Goal: Feedback & Contribution: Contribute content

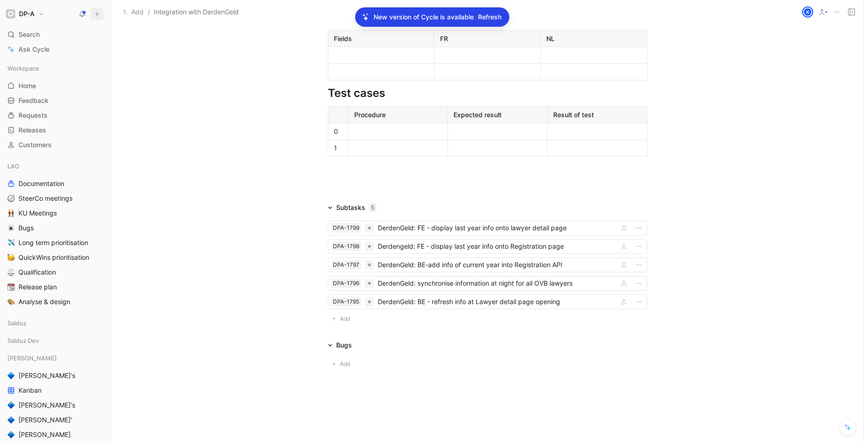
click at [97, 12] on icon at bounding box center [97, 14] width 6 height 6
click at [147, 16] on button "New feedback c" at bounding box center [158, 18] width 99 height 16
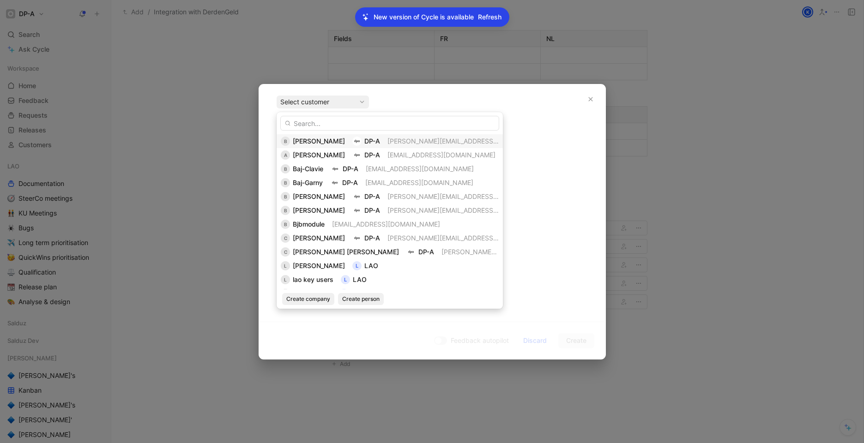
click at [332, 141] on span "[PERSON_NAME]" at bounding box center [319, 141] width 52 height 8
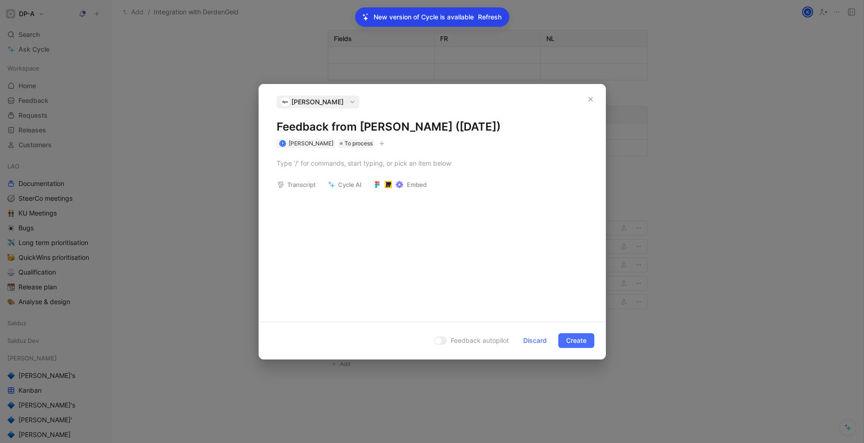
click at [291, 121] on h1 "Feedback from [PERSON_NAME] ([DATE])" at bounding box center [431, 127] width 311 height 15
click at [296, 126] on h1 "Feedback from [PERSON_NAME] ([DATE])" at bounding box center [431, 127] width 311 height 15
click at [287, 165] on div at bounding box center [431, 163] width 311 height 10
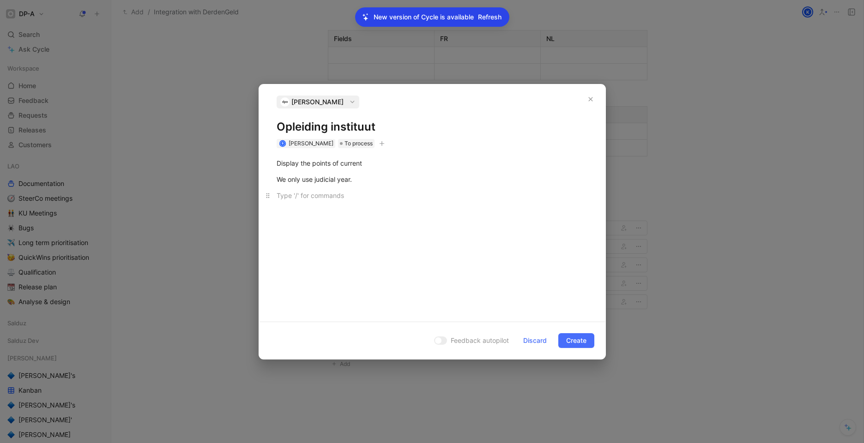
click at [338, 197] on div at bounding box center [431, 196] width 311 height 10
click at [366, 165] on div "Display the points of current" at bounding box center [431, 163] width 311 height 10
click at [387, 127] on h1 "Opleiding instituut" at bounding box center [431, 127] width 311 height 15
click at [318, 219] on div "Display the points of current We only use judicial year." at bounding box center [432, 231] width 346 height 166
click at [361, 186] on p "We only use judicial year." at bounding box center [432, 179] width 346 height 15
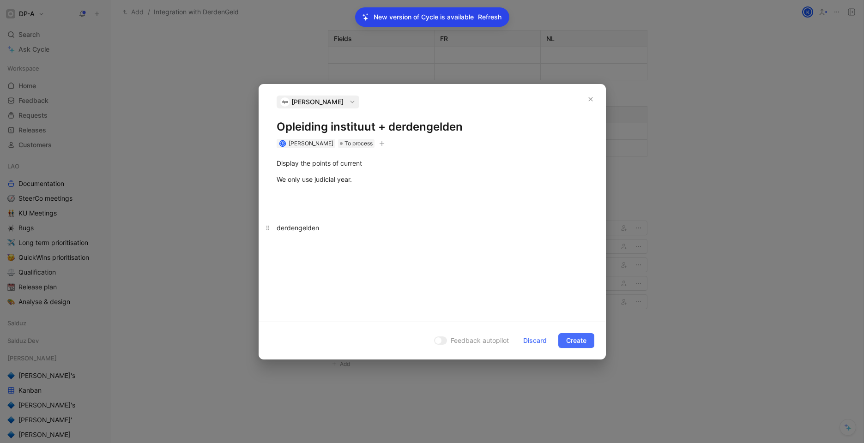
click at [276, 232] on div "derdengelden" at bounding box center [431, 228] width 311 height 10
click at [281, 229] on div "derdengelden" at bounding box center [431, 228] width 311 height 10
drag, startPoint x: 330, startPoint y: 232, endPoint x: 276, endPoint y: 232, distance: 54.5
click at [276, 232] on p "Derdengelden" at bounding box center [432, 227] width 346 height 15
click at [351, 214] on icon "button" at bounding box center [351, 212] width 7 height 7
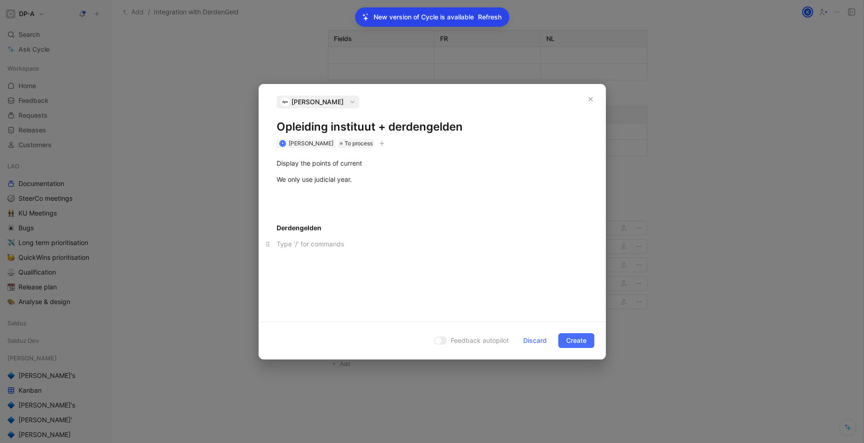
click at [324, 240] on div at bounding box center [431, 244] width 311 height 10
click at [275, 162] on p "Display the points of current" at bounding box center [432, 163] width 346 height 15
click at [278, 165] on div "Opleiding instituut" at bounding box center [431, 163] width 311 height 10
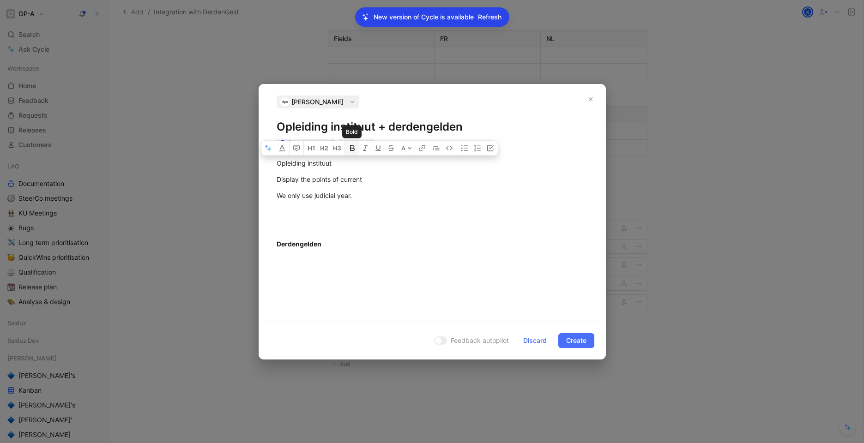
click at [354, 148] on icon "button" at bounding box center [351, 148] width 5 height 6
click at [323, 210] on div at bounding box center [431, 212] width 311 height 10
click at [299, 264] on div at bounding box center [431, 260] width 311 height 10
click at [326, 212] on div at bounding box center [431, 212] width 311 height 10
click at [303, 257] on div at bounding box center [431, 260] width 311 height 10
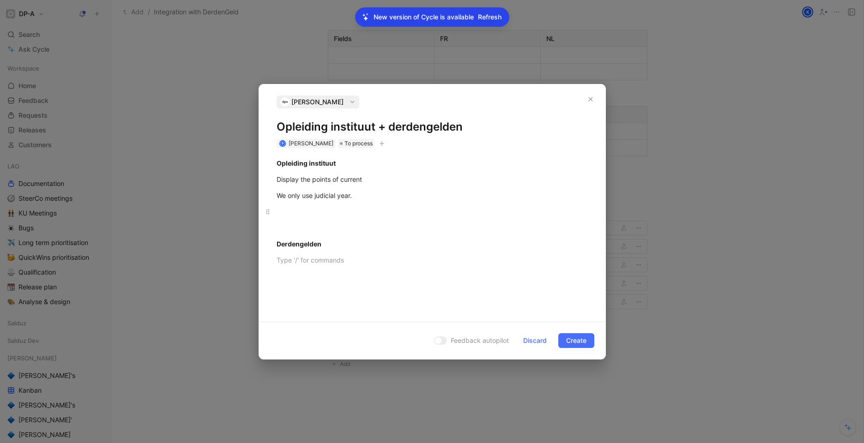
click at [299, 210] on div at bounding box center [431, 212] width 311 height 10
click at [303, 257] on div at bounding box center [431, 260] width 311 height 10
click at [288, 213] on div at bounding box center [431, 212] width 311 height 10
click at [374, 196] on div "We only use judicial year." at bounding box center [431, 196] width 311 height 10
click at [305, 220] on p at bounding box center [432, 227] width 346 height 15
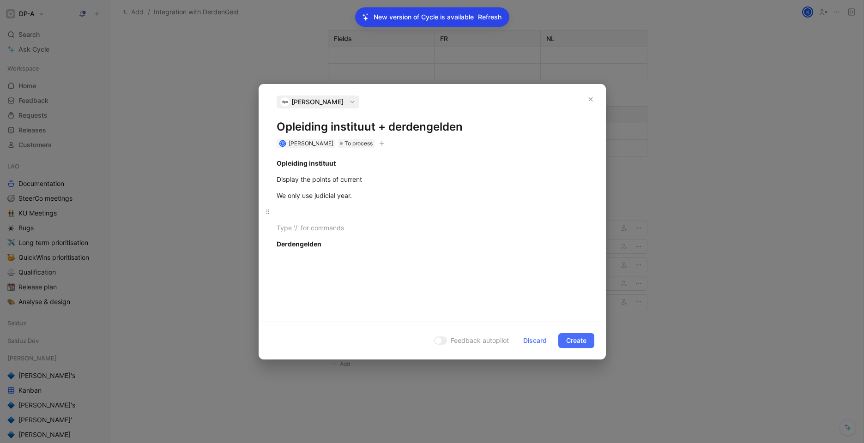
click at [288, 211] on div at bounding box center [431, 212] width 311 height 10
click at [282, 276] on div "Opleiding instituut Display the points of current We only use judicial year. De…" at bounding box center [432, 231] width 346 height 166
click at [293, 268] on div "Opleiding instituut Display the points of current We only use judicial year. De…" at bounding box center [432, 211] width 346 height 127
click at [284, 220] on p at bounding box center [432, 227] width 346 height 15
click at [341, 255] on div at bounding box center [431, 260] width 311 height 10
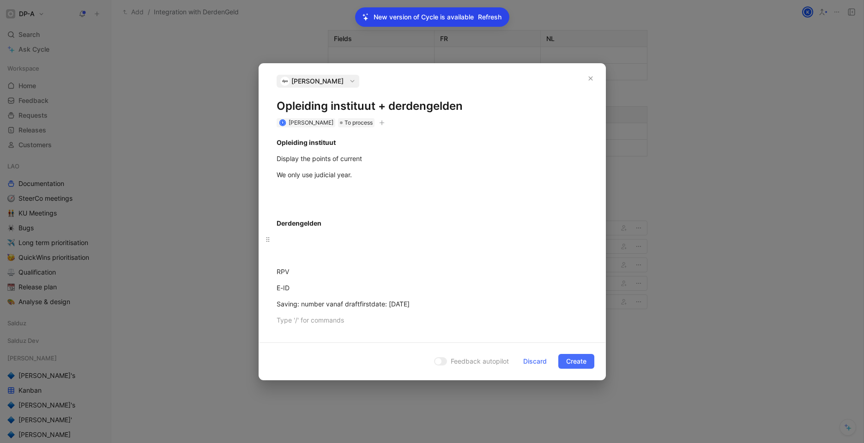
click at [304, 240] on div at bounding box center [431, 239] width 311 height 10
click at [293, 249] on div "Opleiding instituut Display the points of current We only use judicial year. De…" at bounding box center [432, 231] width 346 height 208
click at [288, 199] on p at bounding box center [432, 206] width 346 height 15
click at [450, 309] on p "Saving: number vanaf draftfirstdate: [DATE]" at bounding box center [432, 303] width 346 height 15
click at [335, 180] on p "We only use judicial year." at bounding box center [432, 174] width 346 height 15
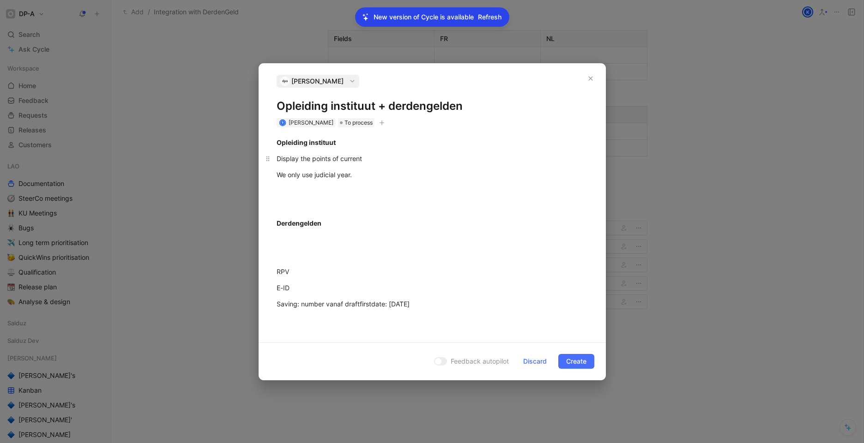
click at [377, 160] on div "Display the points of current" at bounding box center [431, 159] width 311 height 10
drag, startPoint x: 397, startPoint y: 157, endPoint x: 364, endPoint y: 159, distance: 32.8
click at [364, 159] on div "Display the points of current judicial ya" at bounding box center [431, 159] width 311 height 10
drag, startPoint x: 356, startPoint y: 174, endPoint x: 318, endPoint y: 196, distance: 44.4
click at [272, 179] on p "We only use judicial year." at bounding box center [432, 174] width 346 height 15
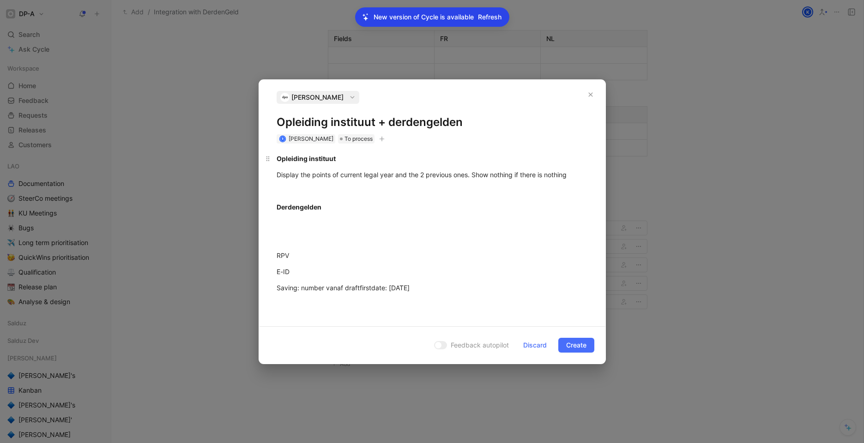
click at [276, 160] on strong "Opleiding instituut" at bounding box center [305, 159] width 59 height 8
click at [310, 143] on icon "button" at bounding box center [311, 143] width 7 height 7
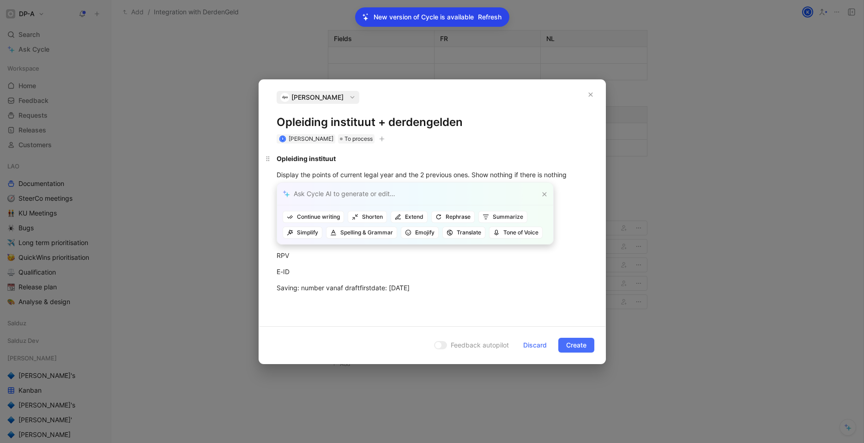
click at [316, 161] on strong "Opleiding instituut" at bounding box center [305, 159] width 59 height 8
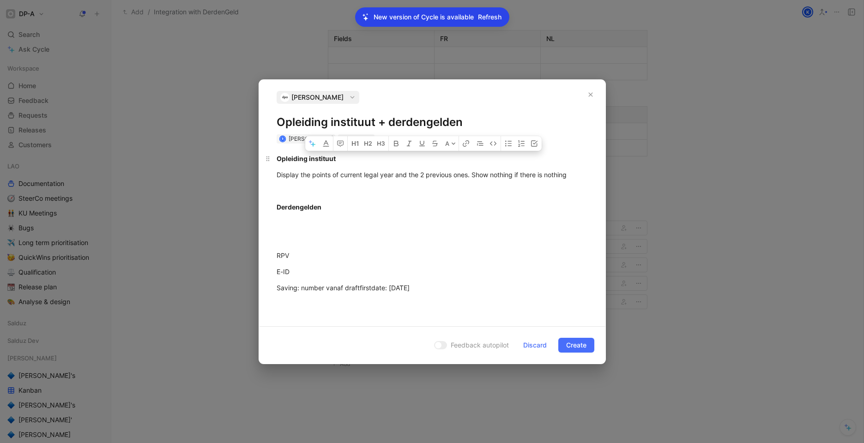
drag, startPoint x: 574, startPoint y: 174, endPoint x: 276, endPoint y: 161, distance: 298.0
click at [276, 161] on div "Opleiding instituut Display the points of current legal year and the 2 previous…" at bounding box center [432, 231] width 346 height 175
click at [359, 191] on div at bounding box center [431, 191] width 311 height 10
click at [283, 228] on p at bounding box center [432, 223] width 346 height 15
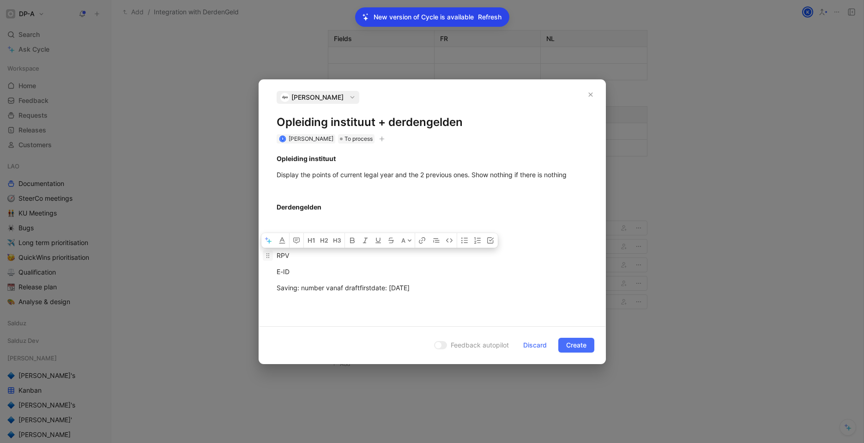
drag, startPoint x: 429, startPoint y: 291, endPoint x: 271, endPoint y: 257, distance: 160.9
click at [271, 257] on div "Opleiding instituut Display the points of current legal year and the 2 previous…" at bounding box center [432, 231] width 346 height 175
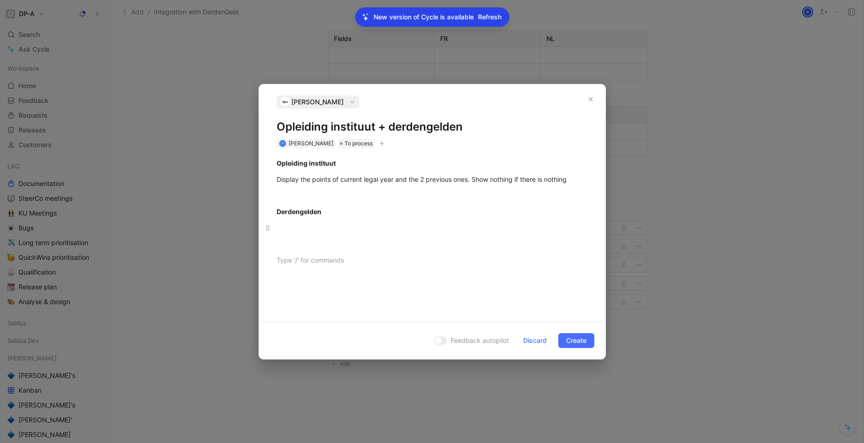
click at [306, 234] on p at bounding box center [432, 227] width 346 height 15
drag, startPoint x: 386, startPoint y: 228, endPoint x: 276, endPoint y: 228, distance: 109.4
click at [276, 228] on div "If a lawyer has multiple accounts" at bounding box center [431, 228] width 311 height 10
click at [381, 231] on div "If a lawyer has multiple accounts" at bounding box center [431, 228] width 311 height 10
drag, startPoint x: 385, startPoint y: 229, endPoint x: 276, endPoint y: 229, distance: 108.9
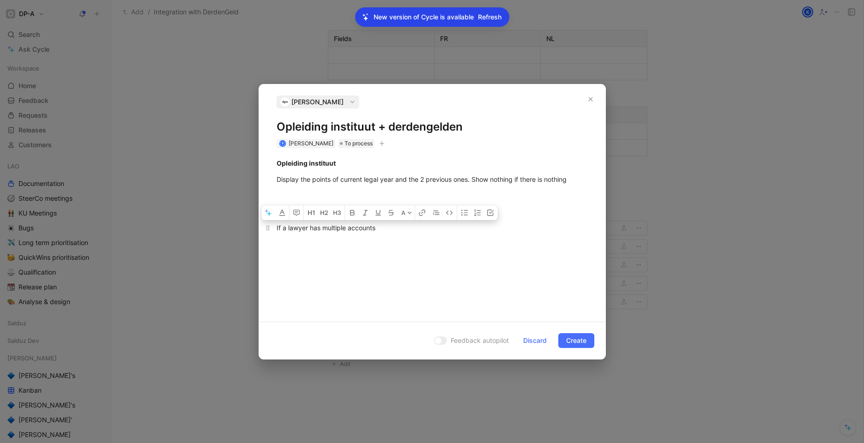
click at [276, 229] on div "If a lawyer has multiple accounts" at bounding box center [431, 228] width 311 height 10
click at [389, 232] on div "If a lawyer has multiple accounts" at bounding box center [431, 228] width 311 height 10
click at [328, 210] on div "Derdengelden" at bounding box center [431, 212] width 311 height 10
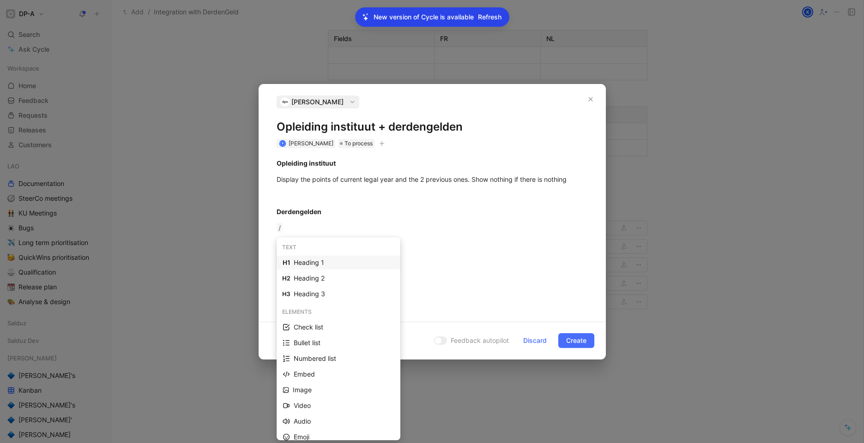
click at [315, 263] on div "Heading 1" at bounding box center [344, 262] width 101 height 11
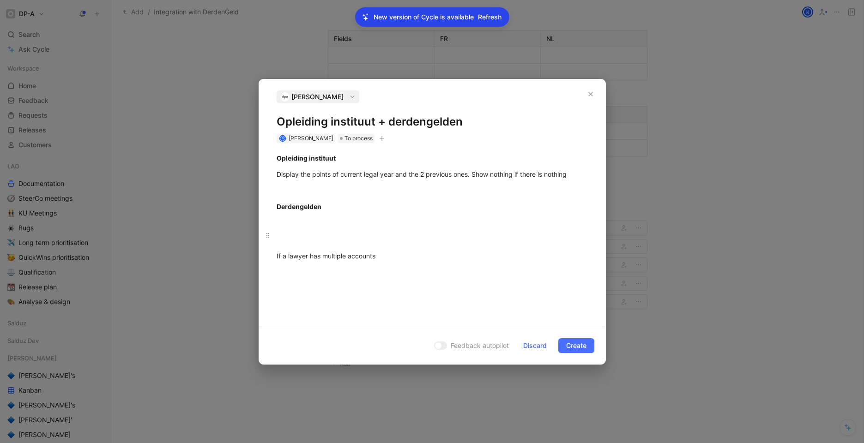
click at [284, 219] on h1 at bounding box center [432, 231] width 346 height 32
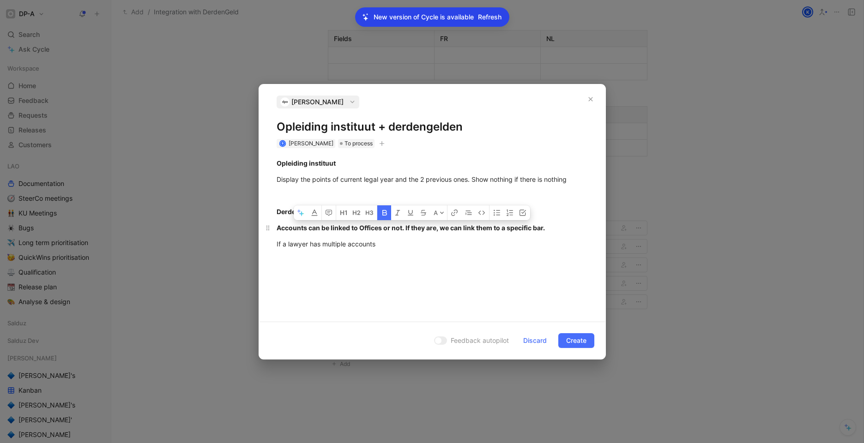
drag, startPoint x: 278, startPoint y: 228, endPoint x: 570, endPoint y: 227, distance: 292.1
click at [570, 227] on div "Accounts can be linked to Offices or not. If they are, we can link them to a sp…" at bounding box center [431, 228] width 311 height 10
click at [384, 212] on icon "button" at bounding box center [384, 212] width 7 height 7
click at [384, 244] on div "If a lawyer has multiple accounts" at bounding box center [431, 244] width 311 height 10
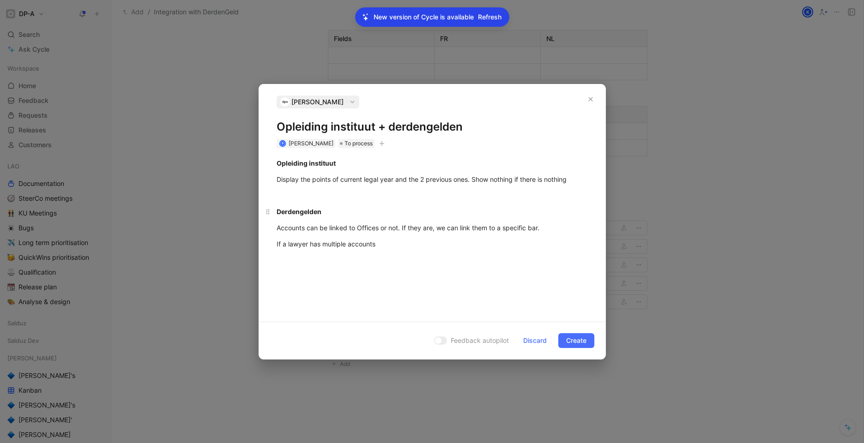
drag, startPoint x: 295, startPoint y: 210, endPoint x: 340, endPoint y: 215, distance: 45.5
click at [343, 214] on div "Derdengelden" at bounding box center [431, 212] width 311 height 10
click at [386, 246] on div "If a lawyer has multiple accounts" at bounding box center [431, 244] width 311 height 10
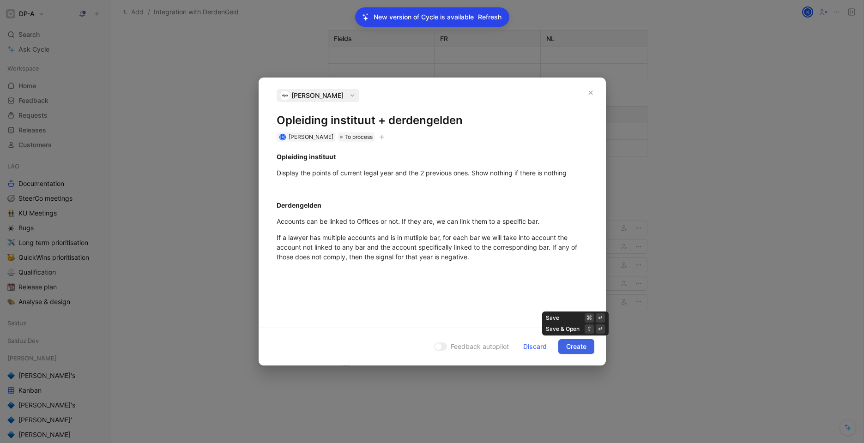
click at [577, 345] on span "Create" at bounding box center [576, 346] width 20 height 11
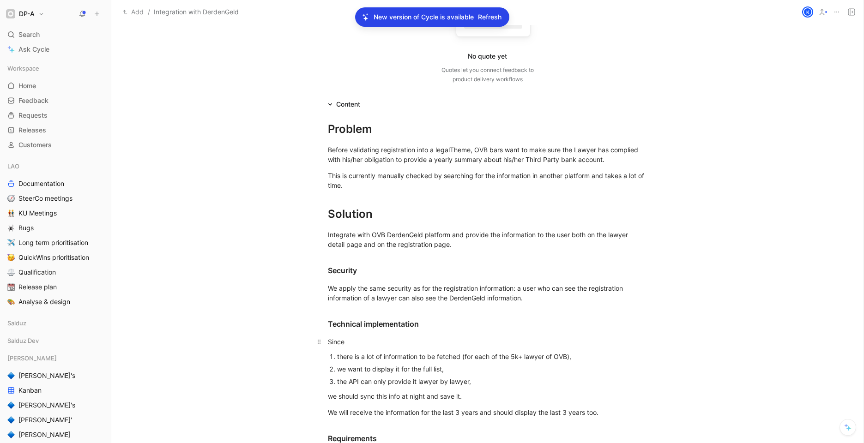
scroll to position [129, 0]
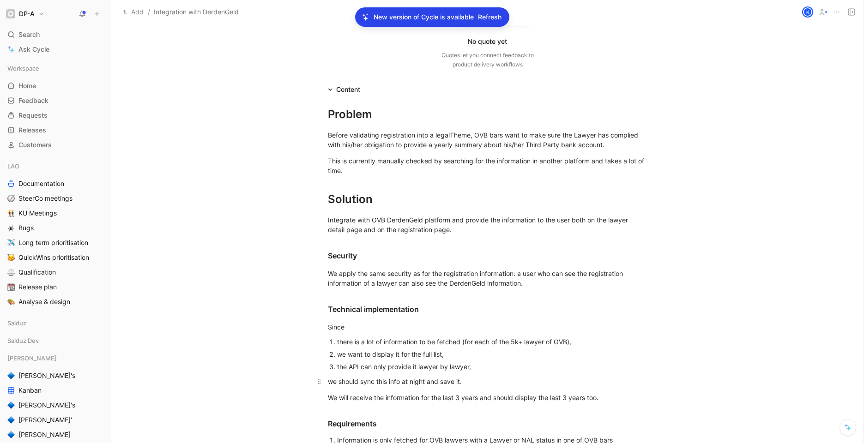
click at [458, 381] on div "we should sync this info at night and save it." at bounding box center [487, 382] width 319 height 10
click at [490, 385] on div "we should sync this info at night and save it in [GEOGRAPHIC_DATA]." at bounding box center [487, 382] width 319 height 10
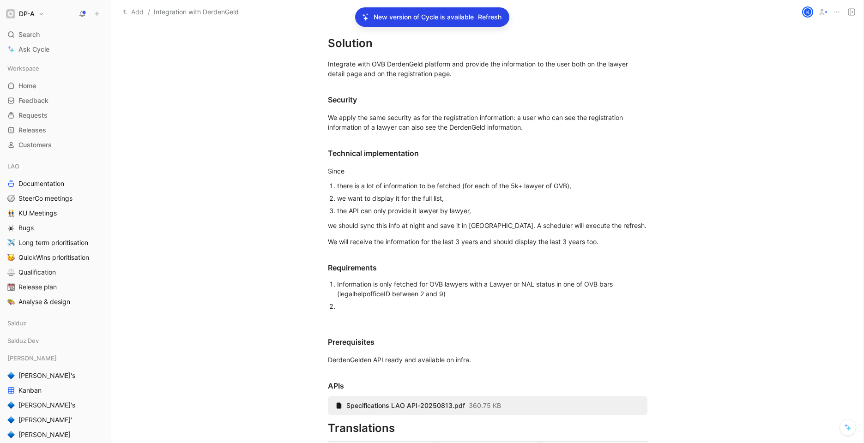
scroll to position [327, 0]
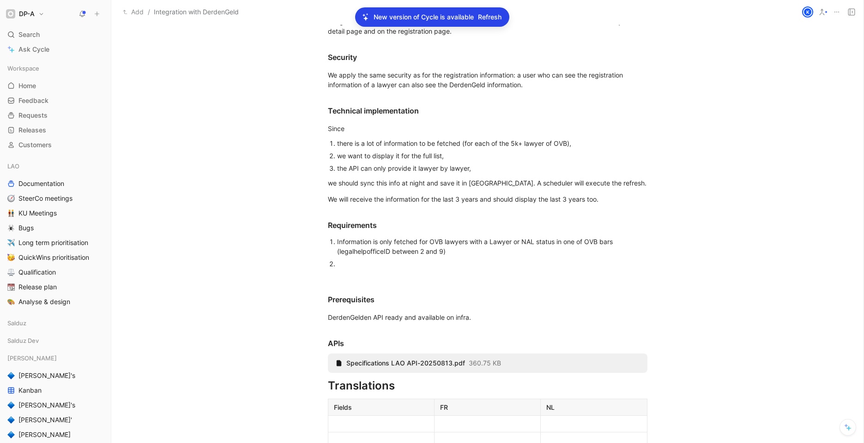
click at [361, 264] on div at bounding box center [492, 264] width 310 height 10
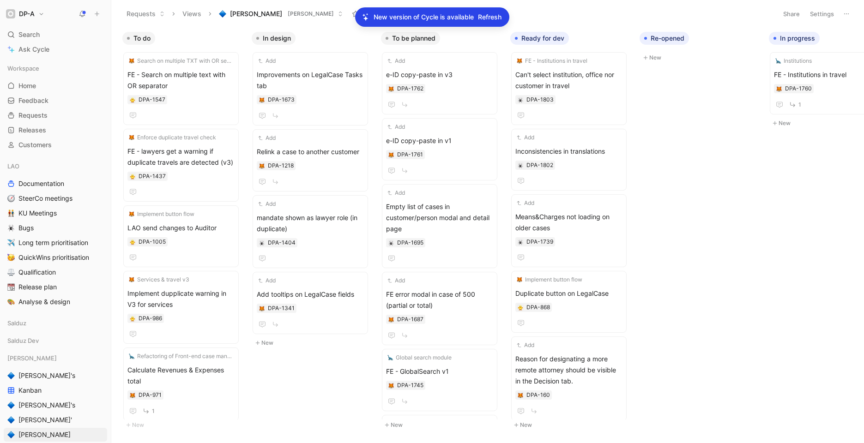
scroll to position [227, 0]
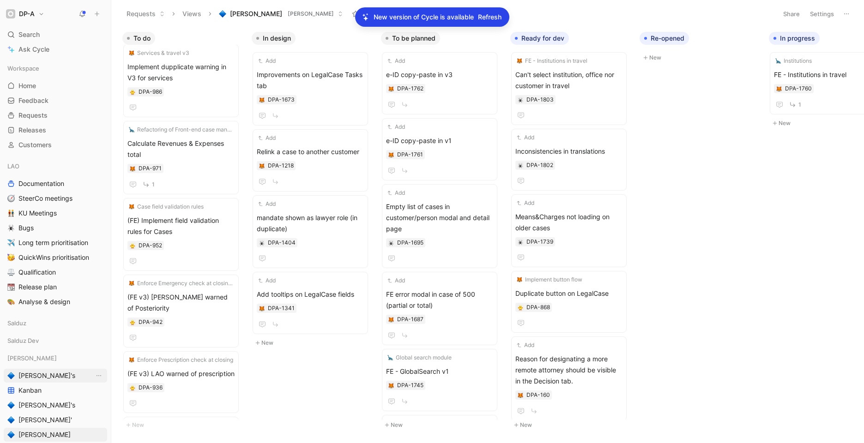
click at [38, 379] on span "[PERSON_NAME]'s" at bounding box center [46, 375] width 57 height 9
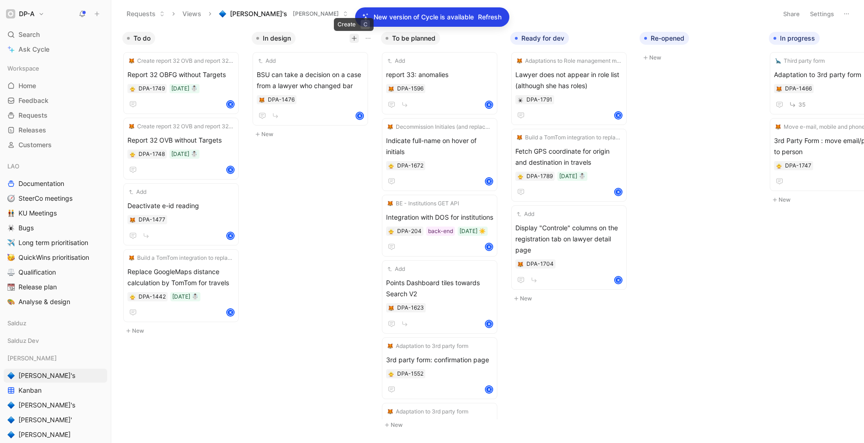
click at [352, 39] on icon "button" at bounding box center [354, 39] width 6 height 6
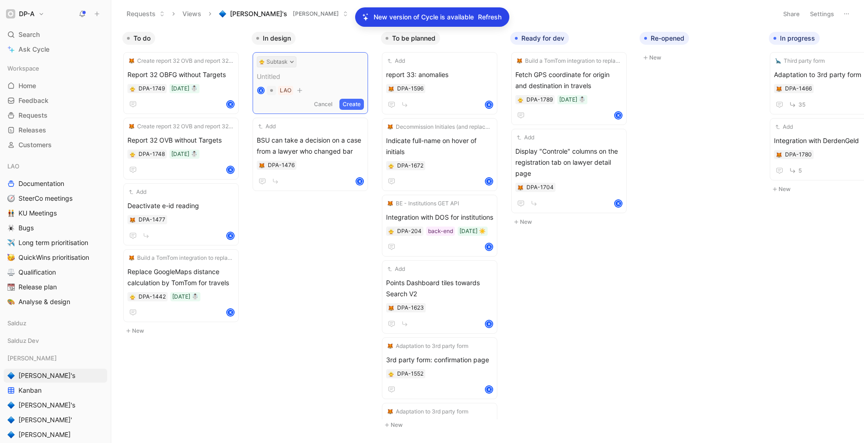
click at [286, 62] on button "Subtask" at bounding box center [277, 61] width 40 height 11
click at [267, 109] on div "Story" at bounding box center [294, 112] width 109 height 11
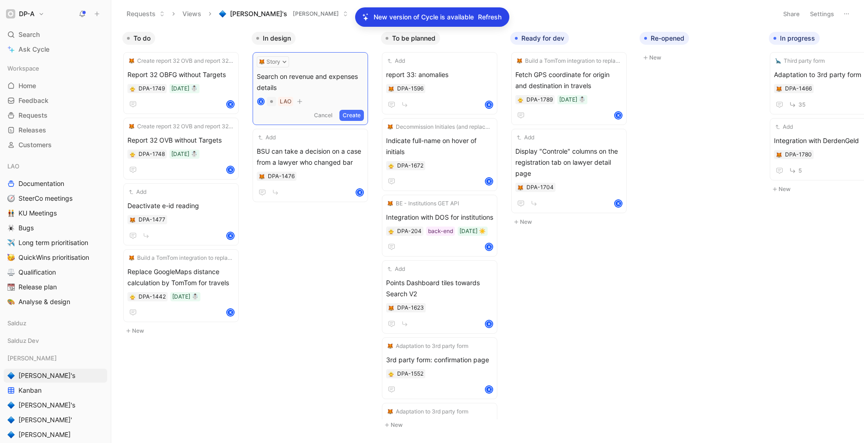
click at [352, 116] on button "Create" at bounding box center [351, 115] width 24 height 11
click at [357, 62] on icon "button" at bounding box center [357, 61] width 7 height 7
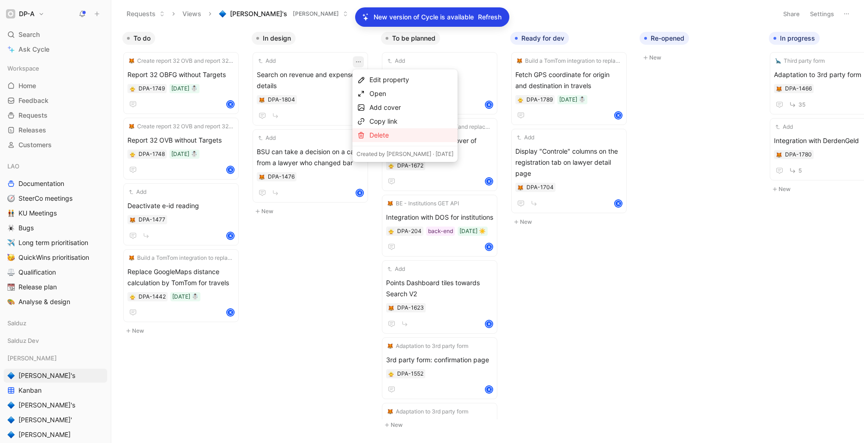
click at [384, 133] on div "Delete" at bounding box center [411, 135] width 84 height 11
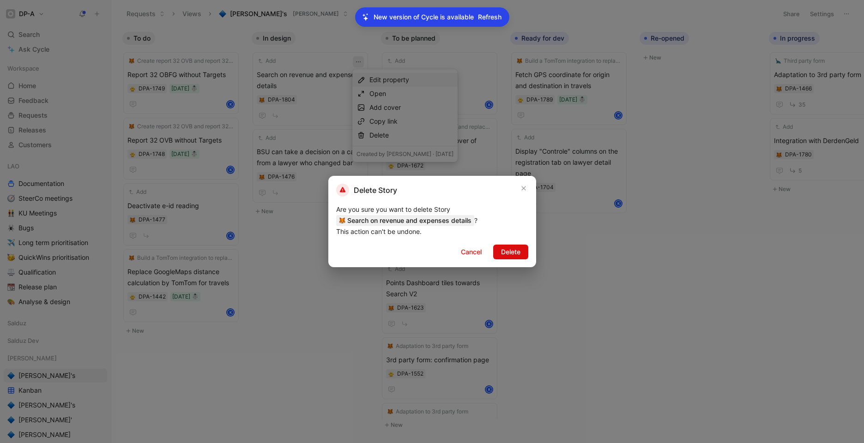
click at [510, 248] on span "Delete" at bounding box center [510, 251] width 19 height 11
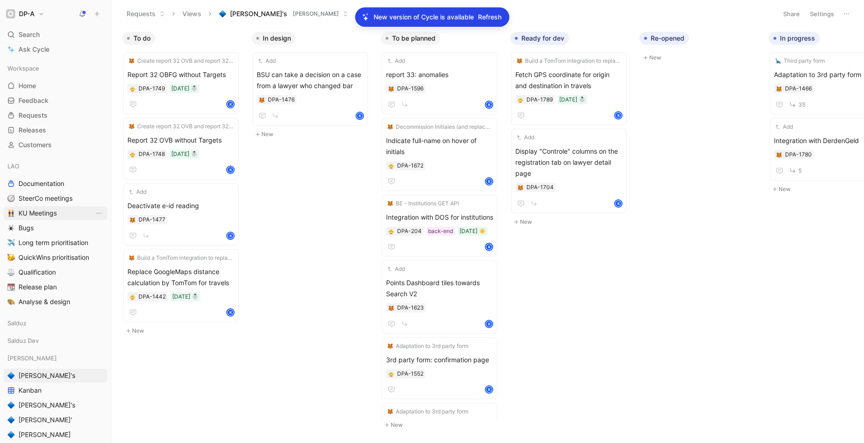
click at [53, 209] on span "KU Meetings" at bounding box center [37, 213] width 38 height 9
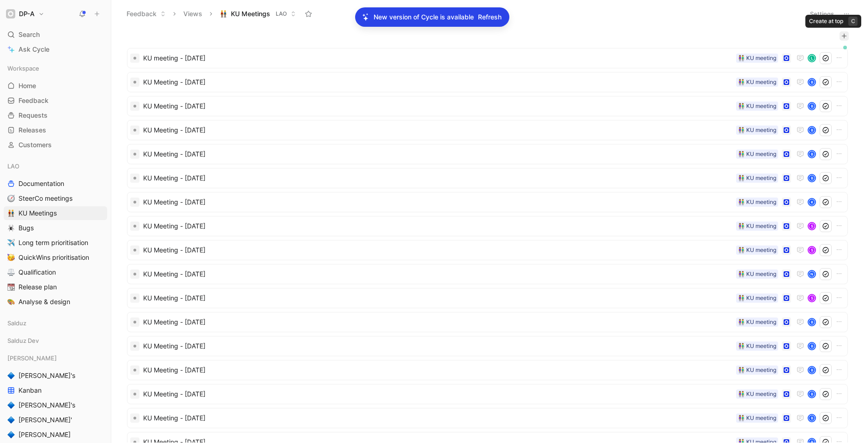
drag, startPoint x: 842, startPoint y: 34, endPoint x: 813, endPoint y: 45, distance: 30.7
click at [842, 34] on button "button" at bounding box center [843, 35] width 9 height 9
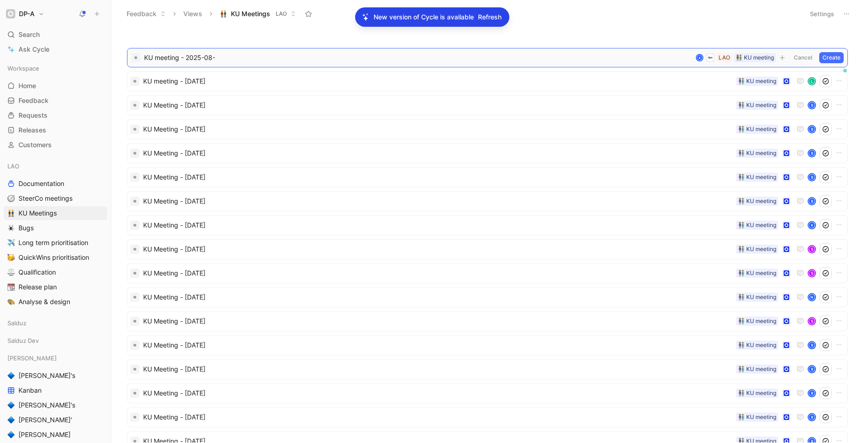
click at [799, 57] on button "Cancel" at bounding box center [802, 57] width 25 height 11
click at [201, 59] on span "KU meeting - 2025-08-25" at bounding box center [437, 58] width 589 height 11
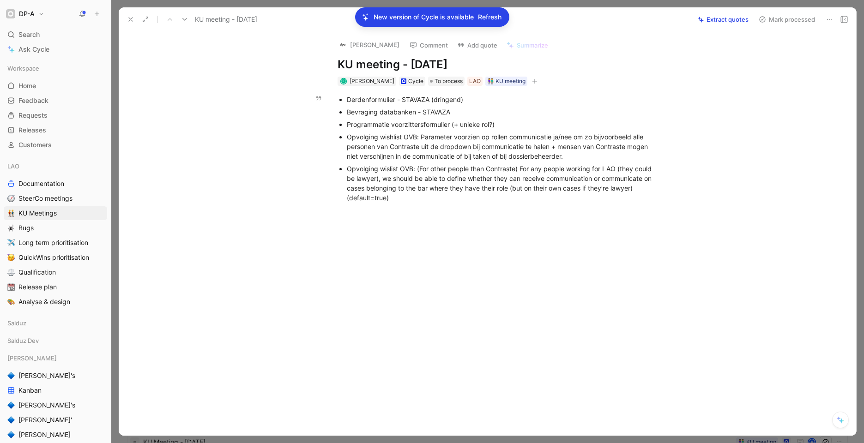
click at [410, 199] on div "Opvolging wislist OVB: (For other people than Contraste) For any people working…" at bounding box center [502, 183] width 310 height 39
click at [341, 219] on ul "Derdenformulier - STAVAZA (dringend) Bevraging databanken - STAVAZA Programmati…" at bounding box center [497, 167] width 354 height 148
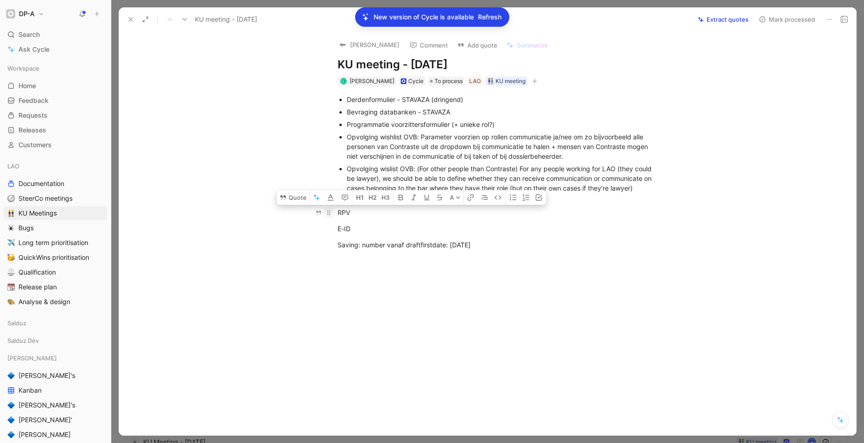
drag, startPoint x: 496, startPoint y: 247, endPoint x: 327, endPoint y: 208, distance: 173.9
click at [327, 208] on div "Derdenformulier - STAVAZA (dringend) Bevraging databanken - STAVAZA Programmati…" at bounding box center [497, 173] width 718 height 174
click at [512, 196] on icon "button" at bounding box center [512, 197] width 7 height 7
click at [521, 239] on div "Saving: number vanaf draftfirstdate: [DATE]" at bounding box center [502, 235] width 310 height 10
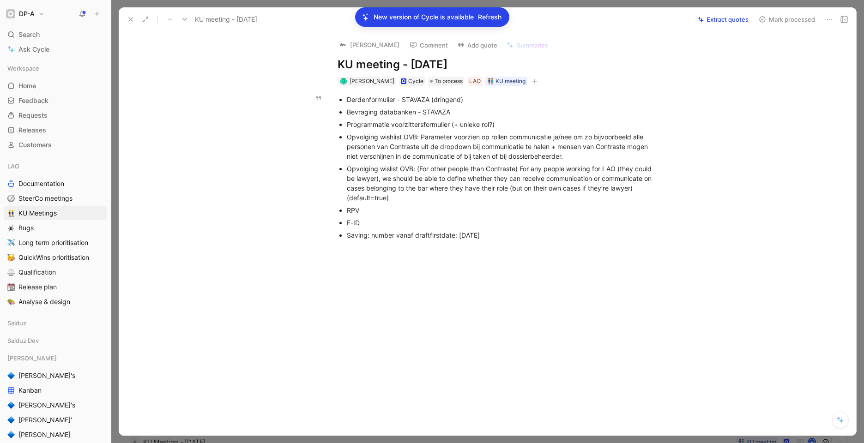
click at [367, 210] on div "RPV" at bounding box center [502, 210] width 310 height 10
click at [372, 235] on div "Saving: number vanaf draftfirstdate: [DATE]" at bounding box center [502, 235] width 310 height 10
drag, startPoint x: 369, startPoint y: 237, endPoint x: 333, endPoint y: 236, distance: 36.0
click at [331, 236] on ul "Derdenformulier - STAVAZA (dringend) Bevraging databanken - STAVAZA Programmati…" at bounding box center [497, 173] width 354 height 161
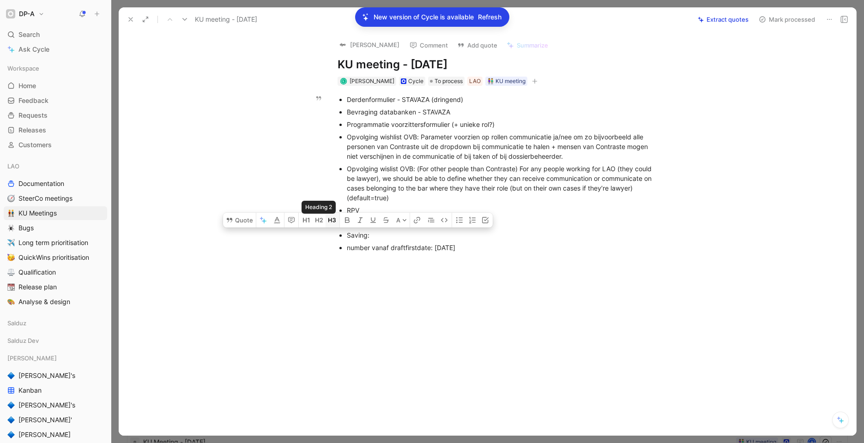
click at [331, 222] on icon "button" at bounding box center [330, 220] width 4 height 4
click at [349, 259] on div "number vanaf draftfirstdate: 01/09/2025" at bounding box center [502, 256] width 310 height 10
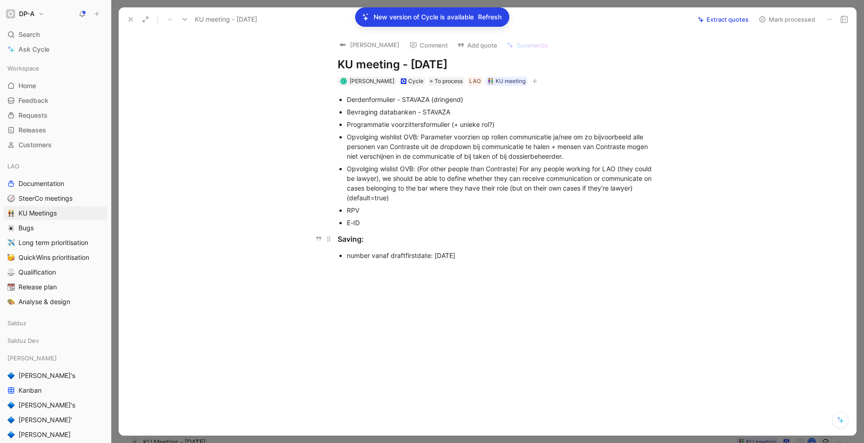
click at [379, 242] on div "Saving:" at bounding box center [496, 239] width 319 height 11
click at [354, 260] on div at bounding box center [496, 257] width 319 height 10
click at [377, 306] on div "Table" at bounding box center [404, 307] width 101 height 11
click at [627, 267] on td at bounding box center [603, 274] width 106 height 17
click at [605, 243] on icon "button" at bounding box center [600, 244] width 9 height 9
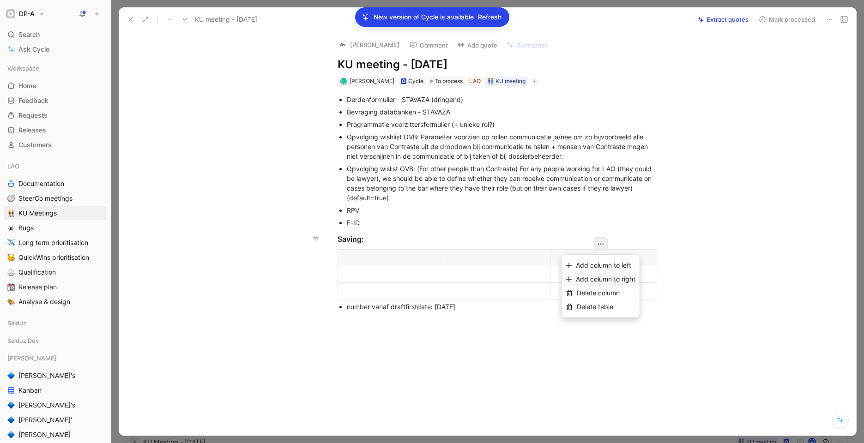
click at [620, 278] on span "Add column to right" at bounding box center [606, 279] width 60 height 8
drag, startPoint x: 413, startPoint y: 260, endPoint x: 348, endPoint y: 258, distance: 64.7
click at [343, 278] on p at bounding box center [345, 274] width 10 height 12
click at [589, 299] on td at bounding box center [606, 291] width 102 height 17
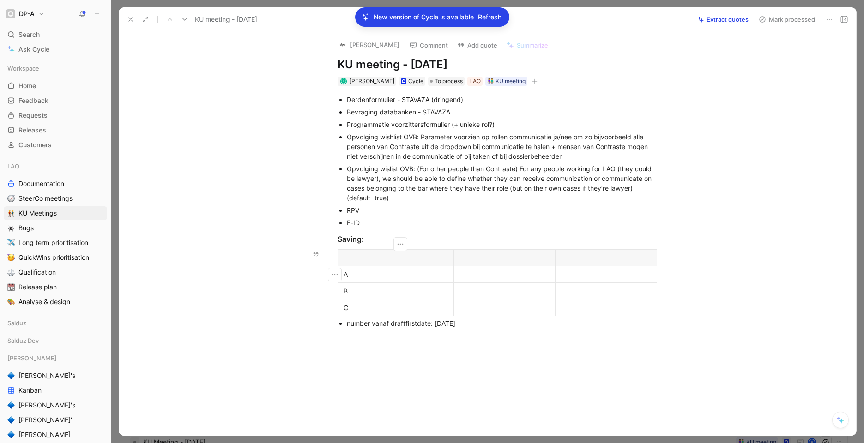
click at [385, 275] on div at bounding box center [403, 275] width 90 height 10
click at [396, 284] on div "saving before 1/09" at bounding box center [407, 291] width 53 height 19
click at [400, 320] on div "saving after 1/09" at bounding box center [407, 319] width 53 height 10
click at [402, 308] on div "saving for cases created before 1/09" at bounding box center [407, 296] width 53 height 29
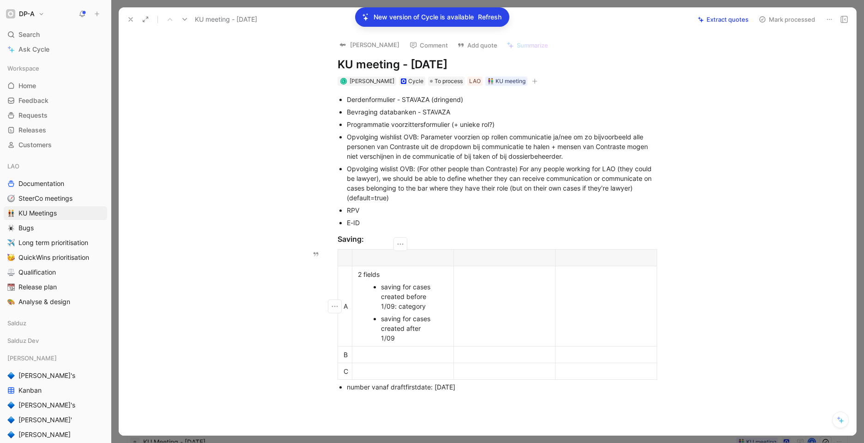
click at [402, 336] on div "saving for cases created after 1/09" at bounding box center [407, 328] width 53 height 29
click at [385, 355] on div at bounding box center [403, 355] width 90 height 10
click at [387, 384] on div at bounding box center [403, 384] width 90 height 10
click at [381, 367] on div at bounding box center [407, 367] width 53 height 10
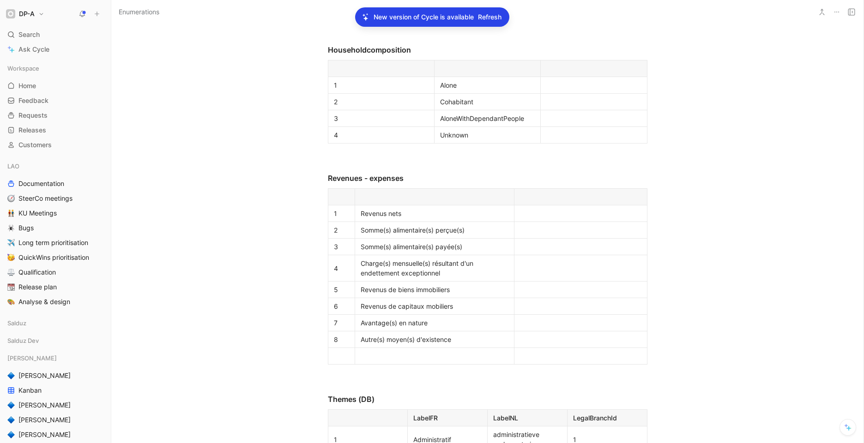
scroll to position [2279, 0]
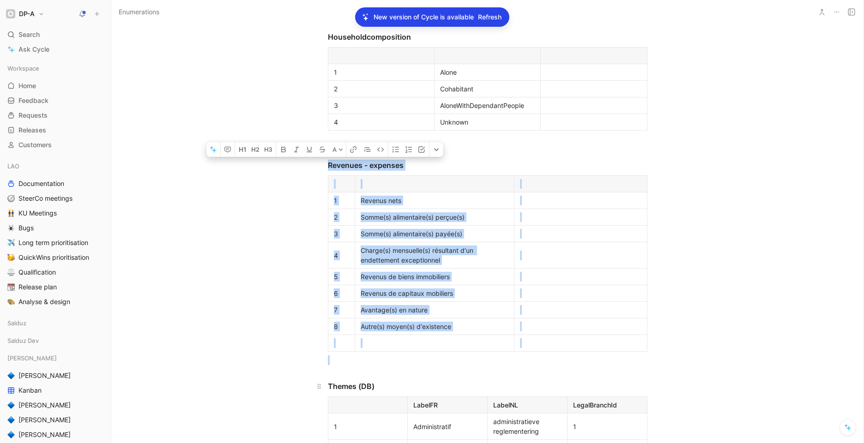
drag, startPoint x: 357, startPoint y: 263, endPoint x: 335, endPoint y: 368, distance: 107.6
copy div "Revenues - expenses 1 Revenus nets 2 Somme(s) alimentaire(s) perçue(s) 3 Somme(…"
drag, startPoint x: 255, startPoint y: 217, endPoint x: 274, endPoint y: 223, distance: 20.3
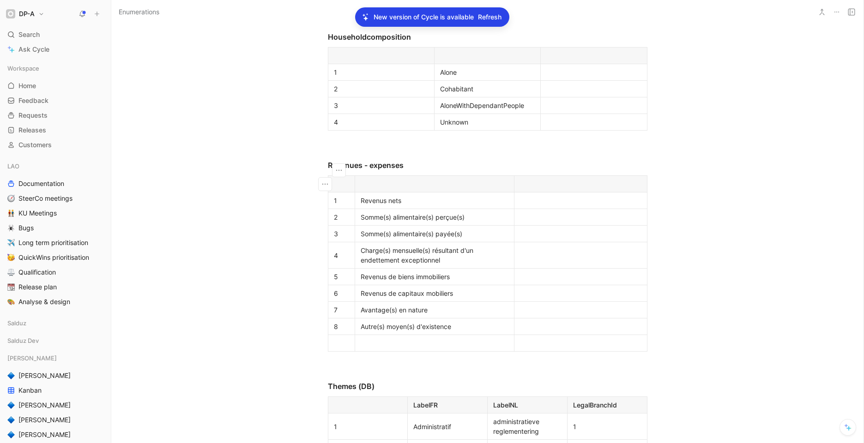
click at [363, 144] on p at bounding box center [487, 139] width 354 height 15
